Goal: Task Accomplishment & Management: Complete application form

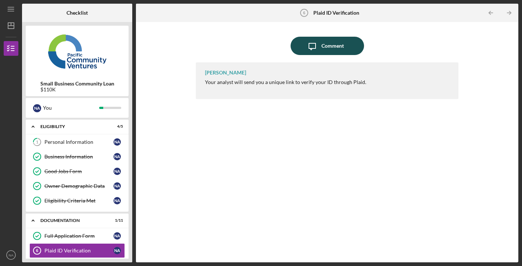
click at [328, 46] on div "Comment" at bounding box center [332, 46] width 22 height 18
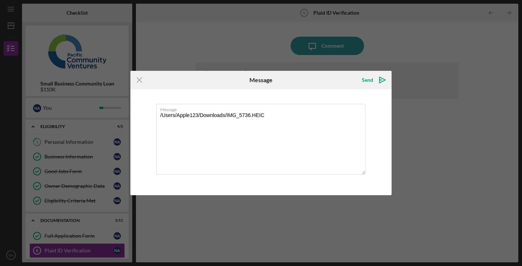
drag, startPoint x: 288, startPoint y: 122, endPoint x: 155, endPoint y: 115, distance: 133.1
click at [155, 115] on div "Message /Users/Apple123/Downloads/IMG_5736.HEIC" at bounding box center [260, 142] width 261 height 106
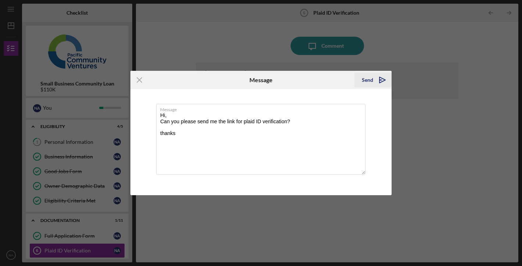
type textarea "Hi, Can you please send me the link for plaid ID verification? thanks"
click at [380, 79] on icon "Icon/icon-invite-send" at bounding box center [382, 80] width 18 height 18
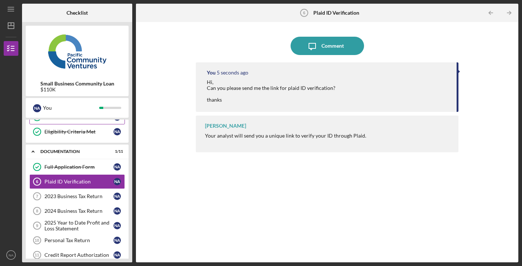
scroll to position [74, 0]
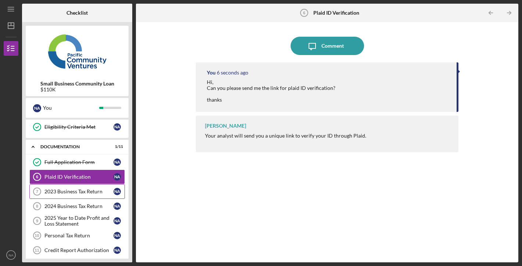
click at [90, 191] on div "2023 Business Tax Return" at bounding box center [78, 192] width 69 height 6
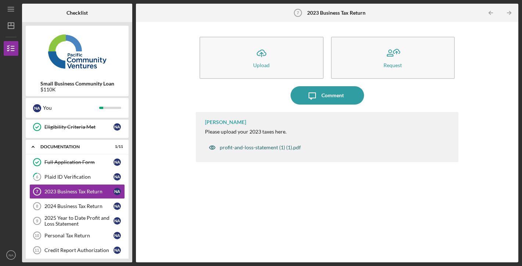
click at [289, 147] on div "profit-and-loss-statement (1) (1).pdf" at bounding box center [260, 148] width 81 height 6
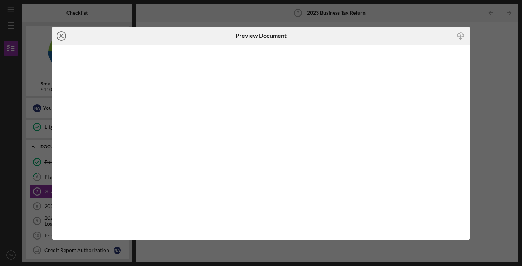
click at [62, 33] on icon "Icon/Close" at bounding box center [61, 36] width 18 height 18
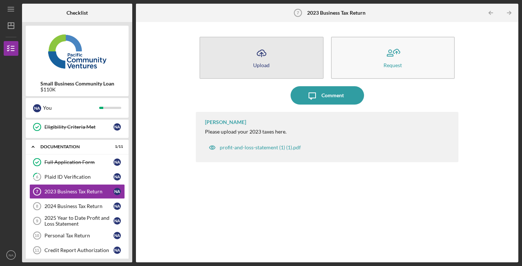
click at [290, 55] on button "Icon/Upload Upload" at bounding box center [261, 58] width 124 height 42
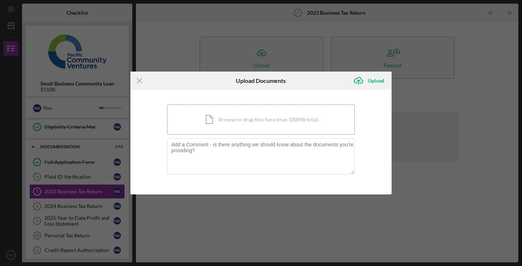
click at [246, 120] on div "Icon/Document Browse or drag files here (max 100MB total) Tap to choose files o…" at bounding box center [261, 120] width 188 height 30
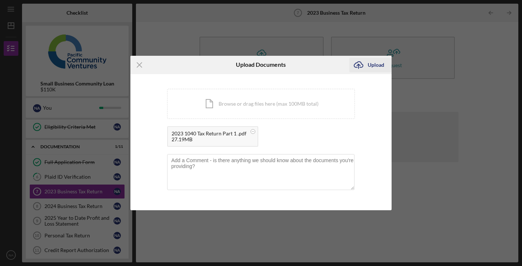
click at [380, 65] on div "Upload" at bounding box center [376, 65] width 17 height 15
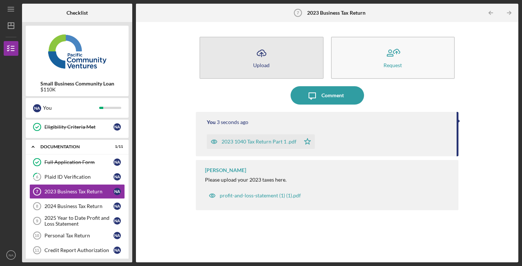
click at [246, 71] on button "Icon/Upload Upload" at bounding box center [261, 58] width 124 height 42
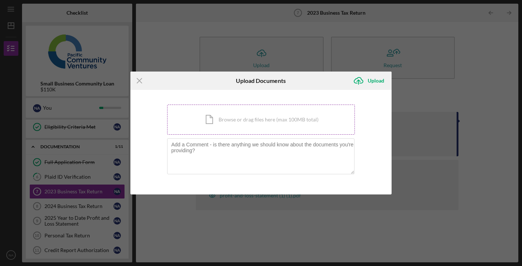
click at [250, 118] on div "Icon/Document Browse or drag files here (max 100MB total) Tap to choose files o…" at bounding box center [261, 120] width 188 height 30
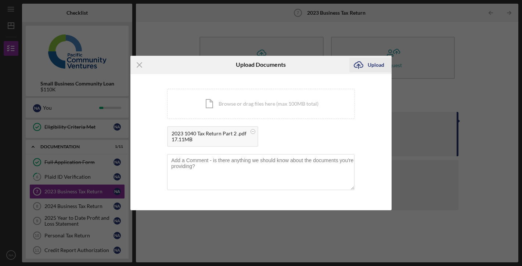
click at [375, 64] on div "Upload" at bounding box center [376, 65] width 17 height 15
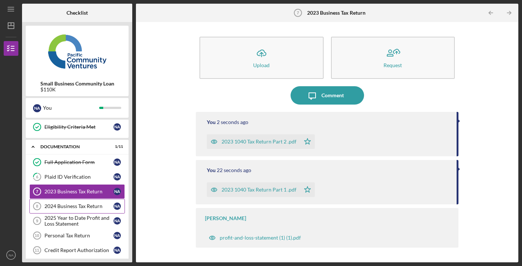
click at [89, 207] on div "2024 Business Tax Return" at bounding box center [78, 206] width 69 height 6
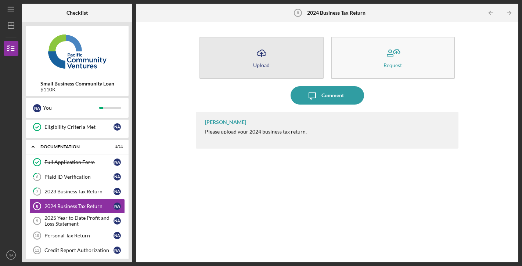
click at [294, 78] on button "Icon/Upload Upload" at bounding box center [261, 58] width 124 height 42
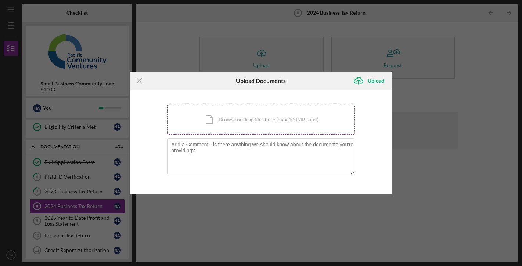
click at [274, 117] on div "Icon/Document Browse or drag files here (max 100MB total) Tap to choose files o…" at bounding box center [261, 120] width 188 height 30
click at [139, 83] on icon "Icon/Menu Close" at bounding box center [139, 81] width 18 height 18
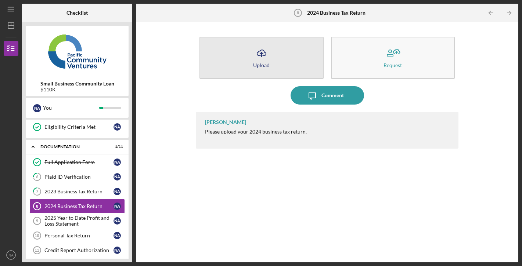
click at [260, 59] on icon "Icon/Upload" at bounding box center [261, 53] width 18 height 18
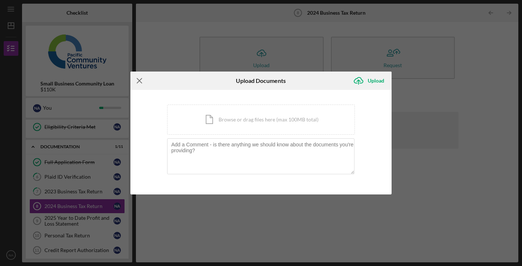
click at [138, 81] on icon "Icon/Menu Close" at bounding box center [139, 81] width 18 height 18
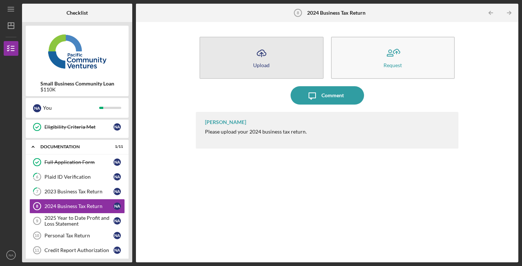
click at [274, 57] on button "Icon/Upload Upload" at bounding box center [261, 58] width 124 height 42
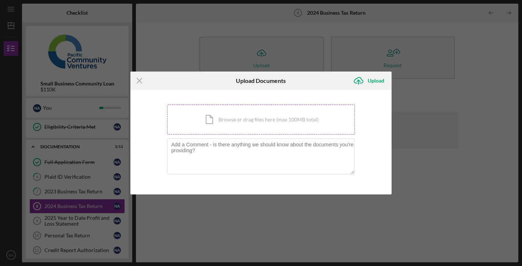
click at [216, 116] on div "Icon/Document Browse or drag files here (max 100MB total) Tap to choose files o…" at bounding box center [261, 120] width 188 height 30
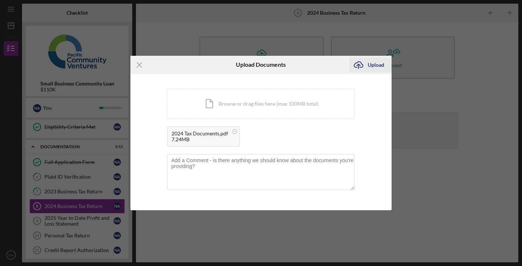
click at [369, 65] on div "Upload" at bounding box center [376, 65] width 17 height 15
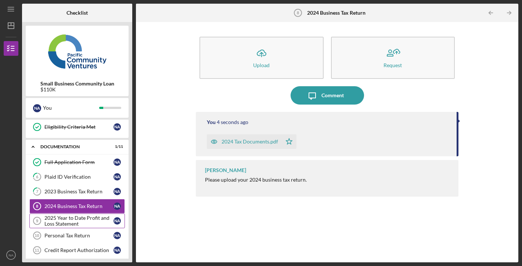
click at [91, 222] on div "2025 Year to Date Profit and Loss Statement" at bounding box center [78, 221] width 69 height 12
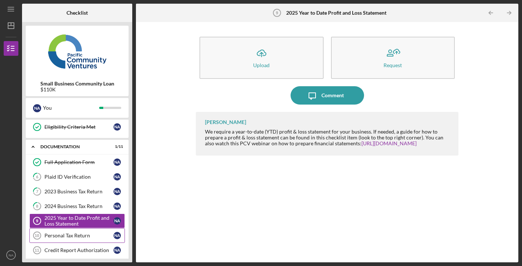
click at [100, 232] on link "Personal Tax Return 10 Personal Tax Return N A" at bounding box center [76, 235] width 95 height 15
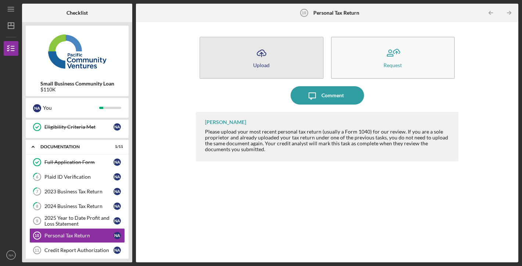
click at [284, 76] on button "Icon/Upload Upload" at bounding box center [261, 58] width 124 height 42
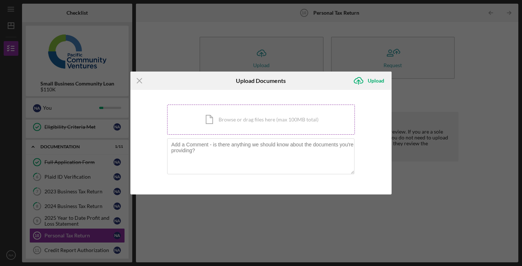
click at [259, 113] on div "Icon/Document Browse or drag files here (max 100MB total) Tap to choose files o…" at bounding box center [261, 120] width 188 height 30
click at [261, 119] on div "Icon/Document Browse or drag files here (max 100MB total) Tap to choose files o…" at bounding box center [261, 120] width 188 height 30
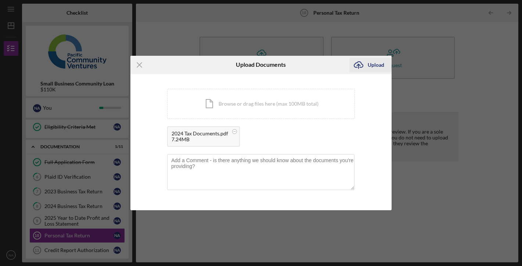
click at [373, 64] on div "Upload" at bounding box center [376, 65] width 17 height 15
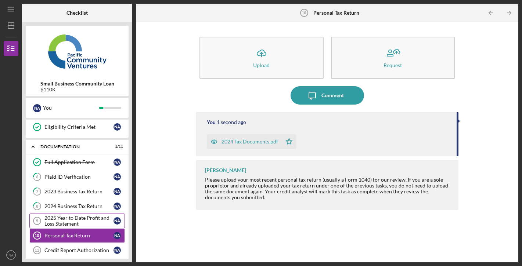
click at [90, 221] on div "2025 Year to Date Profit and Loss Statement" at bounding box center [78, 221] width 69 height 12
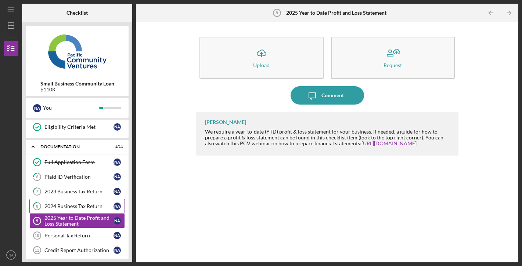
click at [92, 210] on link "8 2024 Business Tax Return N A" at bounding box center [76, 206] width 95 height 15
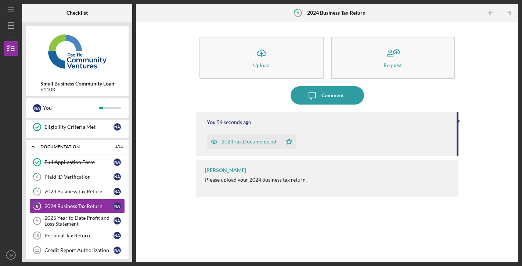
click at [360, 121] on div "You 54 seconds ago" at bounding box center [328, 122] width 242 height 6
click at [245, 141] on div "2024 Tax Documents.pdf" at bounding box center [249, 142] width 57 height 6
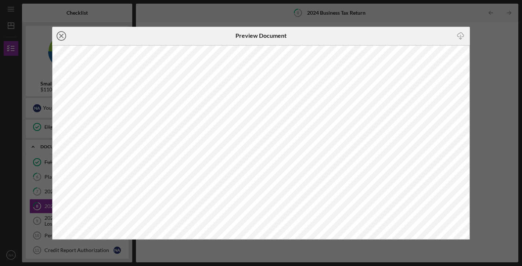
click at [62, 35] on g at bounding box center [61, 36] width 9 height 9
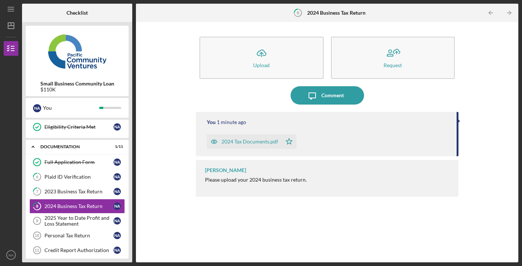
click at [308, 136] on div "2024 Tax Documents.pdf Icon/Star" at bounding box center [328, 140] width 242 height 18
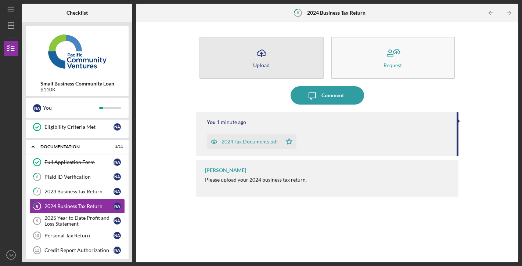
click at [281, 64] on button "Icon/Upload Upload" at bounding box center [261, 58] width 124 height 42
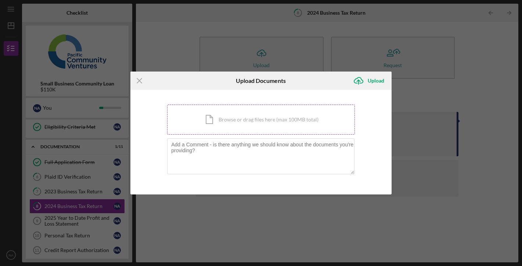
click at [274, 111] on div "Icon/Document Browse or drag files here (max 100MB total) Tap to choose files o…" at bounding box center [261, 120] width 188 height 30
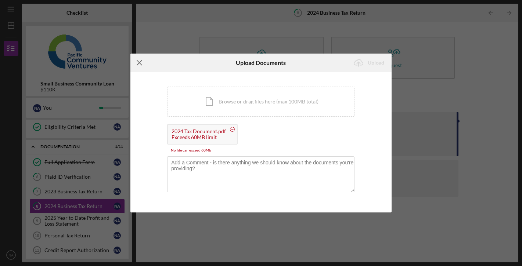
click at [140, 65] on icon "Icon/Menu Close" at bounding box center [139, 63] width 18 height 18
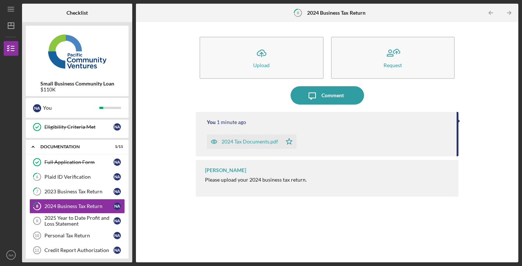
click at [290, 147] on icon "Icon/Star" at bounding box center [289, 141] width 15 height 15
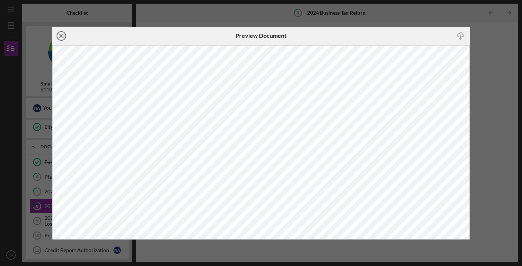
click at [62, 36] on line at bounding box center [61, 36] width 4 height 4
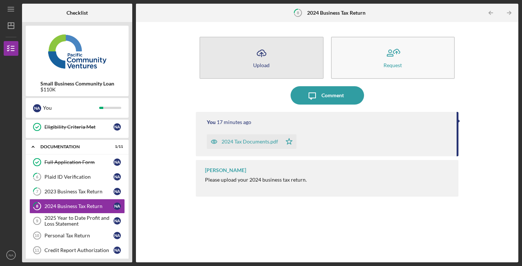
click at [265, 68] on button "Icon/Upload Upload" at bounding box center [261, 58] width 124 height 42
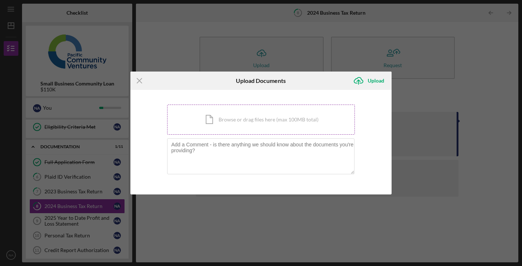
click at [249, 125] on div "Icon/Document Browse or drag files here (max 100MB total) Tap to choose files o…" at bounding box center [261, 120] width 188 height 30
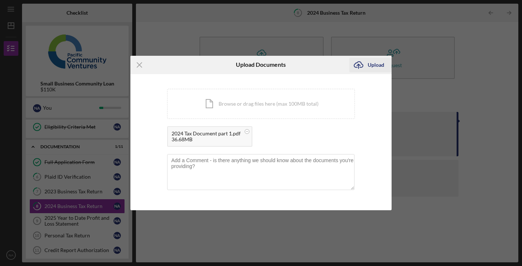
click at [371, 64] on div "Upload" at bounding box center [376, 65] width 17 height 15
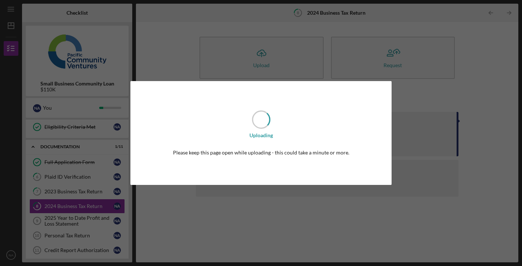
click at [427, 102] on div "Uploading Please keep this page open while uploading - this could take a minute…" at bounding box center [261, 133] width 522 height 266
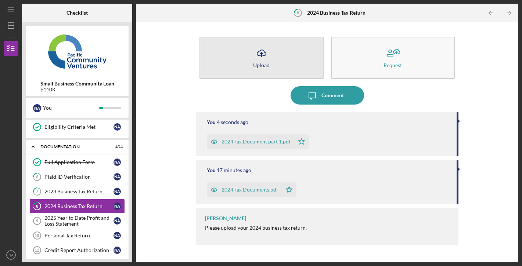
click at [289, 69] on button "Icon/Upload Upload" at bounding box center [261, 58] width 124 height 42
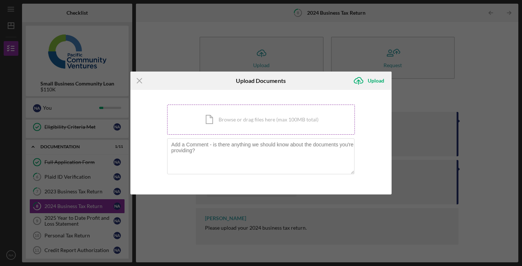
click at [242, 124] on div "Icon/Document Browse or drag files here (max 100MB total) Tap to choose files o…" at bounding box center [261, 120] width 188 height 30
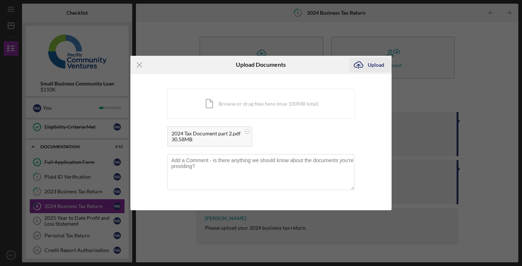
click at [378, 68] on div "Upload" at bounding box center [376, 65] width 17 height 15
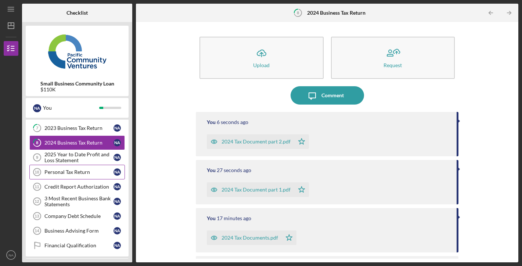
scroll to position [138, 0]
click at [95, 174] on div "Personal Tax Return" at bounding box center [78, 172] width 69 height 6
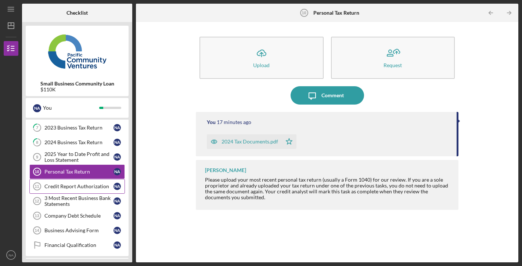
click at [87, 189] on div "Credit Report Authorization" at bounding box center [78, 187] width 69 height 6
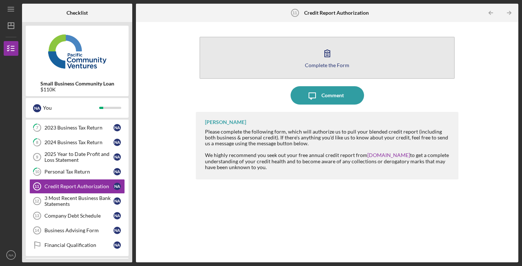
click at [326, 61] on icon "button" at bounding box center [327, 53] width 18 height 18
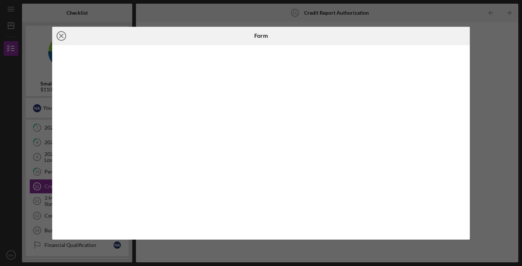
click at [62, 35] on icon "Icon/Close" at bounding box center [61, 36] width 18 height 18
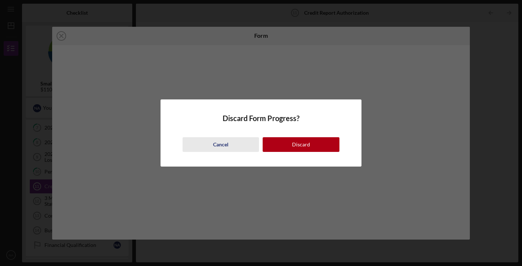
click at [236, 142] on button "Cancel" at bounding box center [221, 144] width 76 height 15
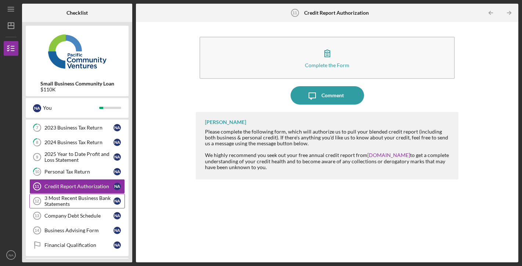
click at [86, 201] on div "3 Most Recent Business Bank Statements" at bounding box center [78, 201] width 69 height 12
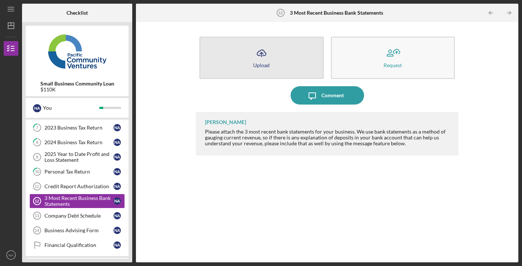
click at [278, 60] on button "Icon/Upload Upload" at bounding box center [261, 58] width 124 height 42
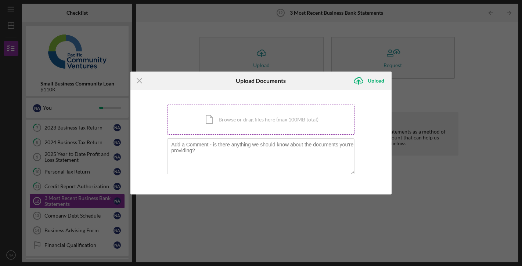
click at [257, 119] on div "Icon/Document Browse or drag files here (max 100MB total) Tap to choose files o…" at bounding box center [261, 120] width 188 height 30
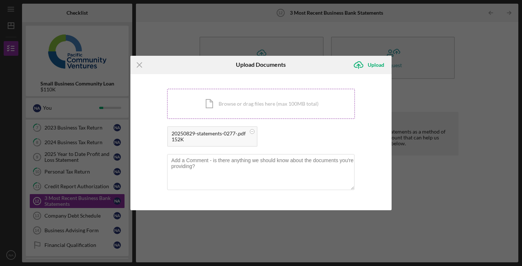
click at [311, 105] on div "Icon/Document Browse or drag files here (max 100MB total) Tap to choose files o…" at bounding box center [261, 104] width 188 height 30
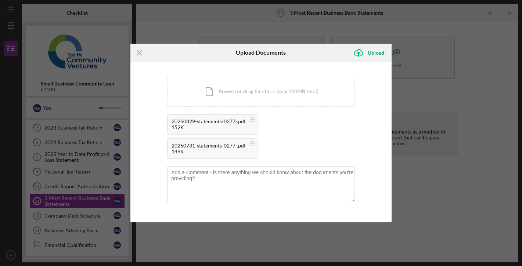
click at [263, 112] on div "Icon/Document Browse or drag files here (max 100MB total) Tap to choose files o…" at bounding box center [261, 120] width 188 height 86
click at [256, 92] on div "Icon/Document Browse or drag files here (max 100MB total) Tap to choose files o…" at bounding box center [261, 92] width 188 height 30
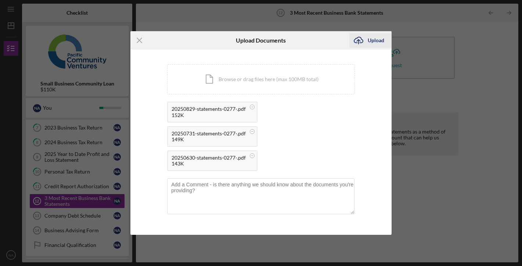
click at [379, 43] on div "Upload" at bounding box center [376, 40] width 17 height 15
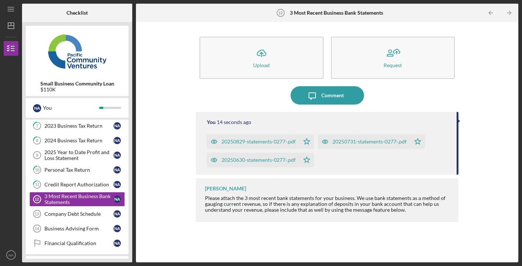
scroll to position [143, 0]
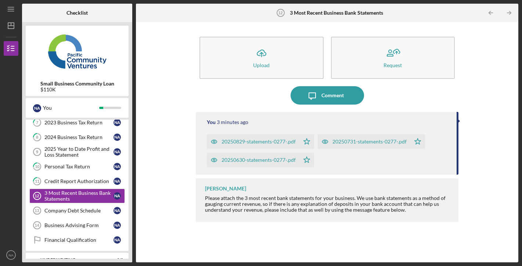
drag, startPoint x: 241, startPoint y: 191, endPoint x: 205, endPoint y: 188, distance: 35.7
click at [205, 189] on div "[PERSON_NAME] Please attach the 3 most recent bank statements for your business…" at bounding box center [327, 200] width 263 height 44
copy div "[PERSON_NAME]"
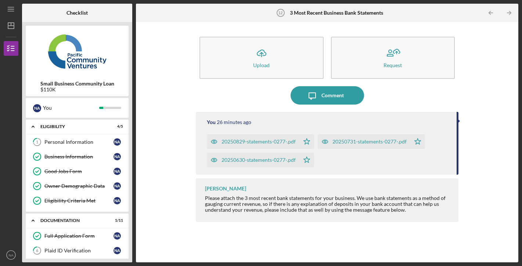
scroll to position [0, 0]
